Goal: Navigation & Orientation: Find specific page/section

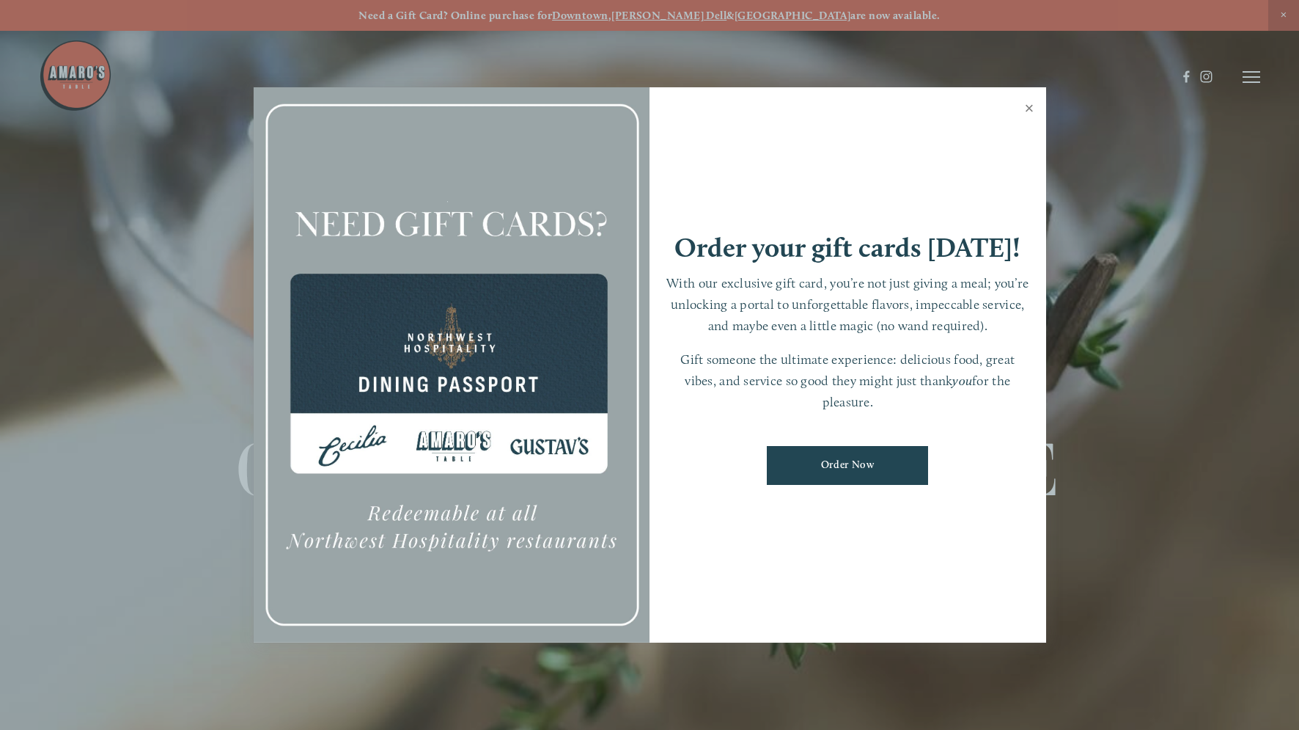
click at [1026, 114] on link "Close" at bounding box center [1030, 109] width 29 height 41
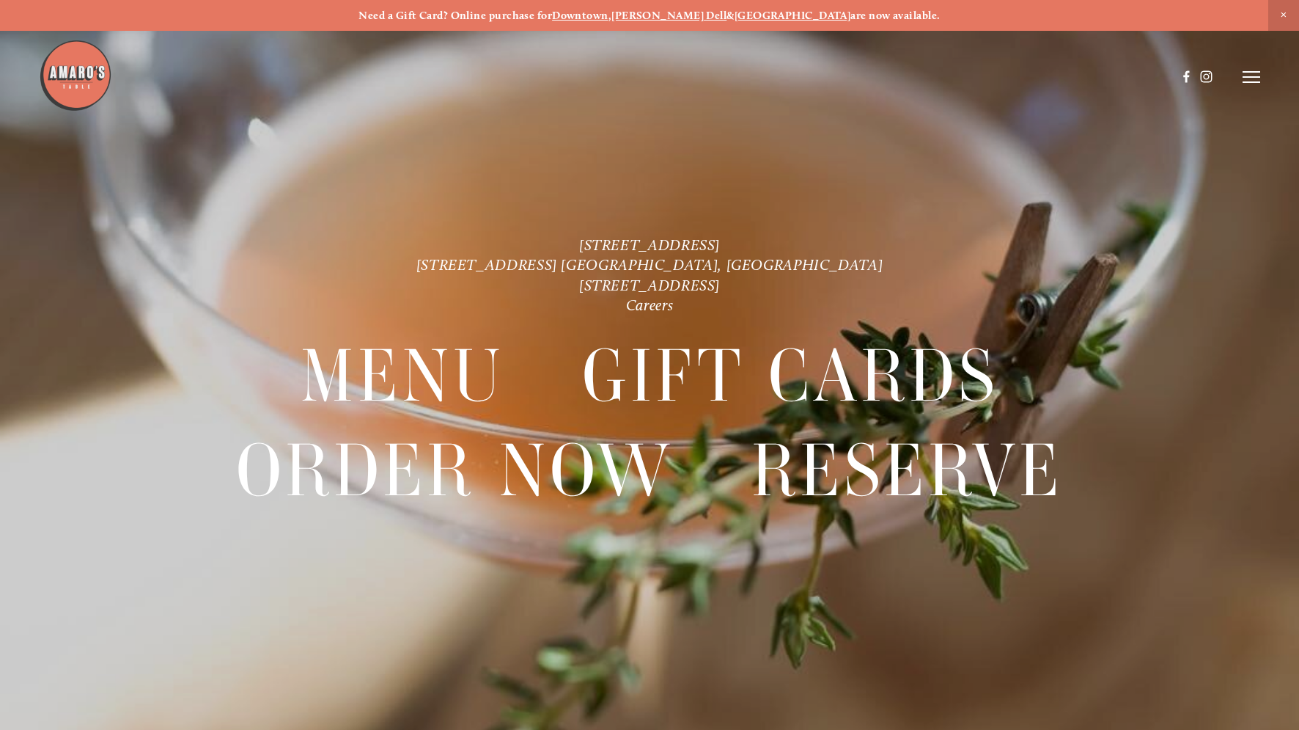
click at [1263, 76] on div at bounding box center [649, 365] width 1299 height 730
click at [1252, 77] on line at bounding box center [1252, 77] width 18 height 0
click at [1061, 76] on span "Visit" at bounding box center [1062, 76] width 22 height 13
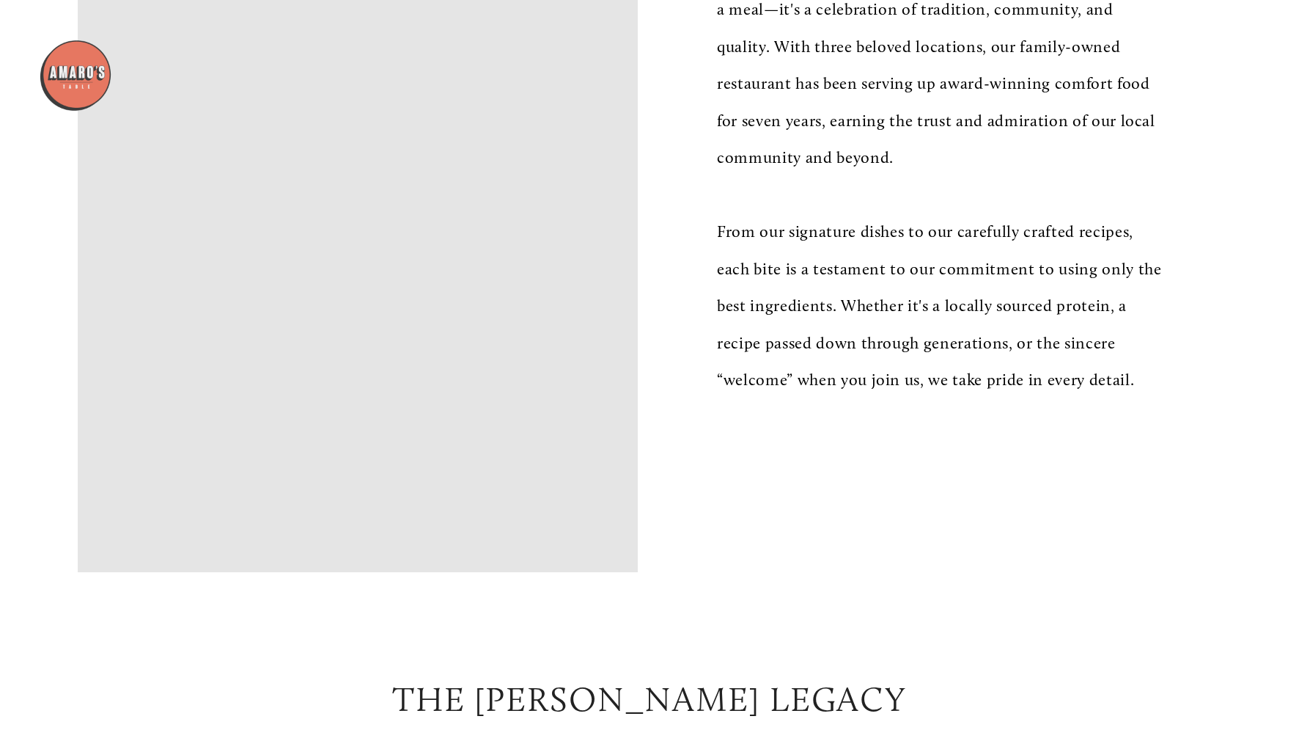
scroll to position [1153, 0]
